Goal: Transaction & Acquisition: Book appointment/travel/reservation

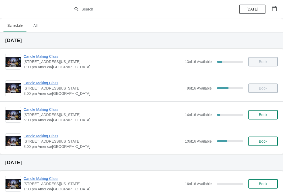
click at [42, 110] on span "Candle Making Class" at bounding box center [103, 109] width 159 height 5
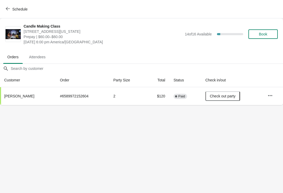
click at [8, 10] on icon "button" at bounding box center [8, 9] width 4 height 4
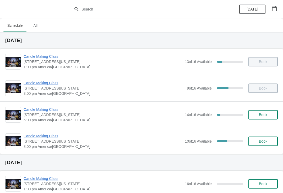
click at [268, 113] on span "Book" at bounding box center [263, 114] width 20 height 4
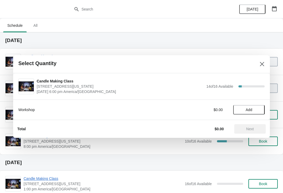
click at [253, 111] on span "Add" at bounding box center [249, 109] width 22 height 4
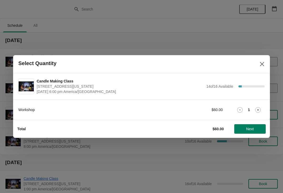
click at [258, 112] on icon at bounding box center [258, 110] width 6 height 6
click at [251, 127] on span "Next" at bounding box center [250, 129] width 8 height 4
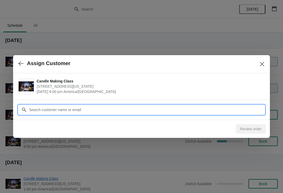
click at [101, 109] on input "Customer" at bounding box center [147, 109] width 236 height 9
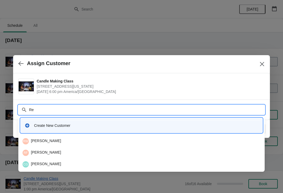
type input "R"
type input "Shapir"
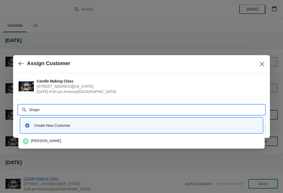
click at [51, 140] on div "RS [PERSON_NAME]" at bounding box center [142, 141] width 238 height 6
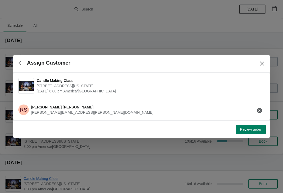
click at [255, 129] on span "Review order" at bounding box center [250, 129] width 21 height 4
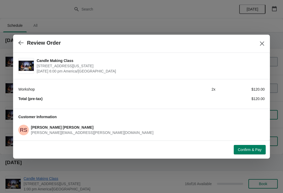
click at [257, 150] on span "Confirm & Pay" at bounding box center [250, 149] width 24 height 4
